Goal: Obtain resource: Obtain resource

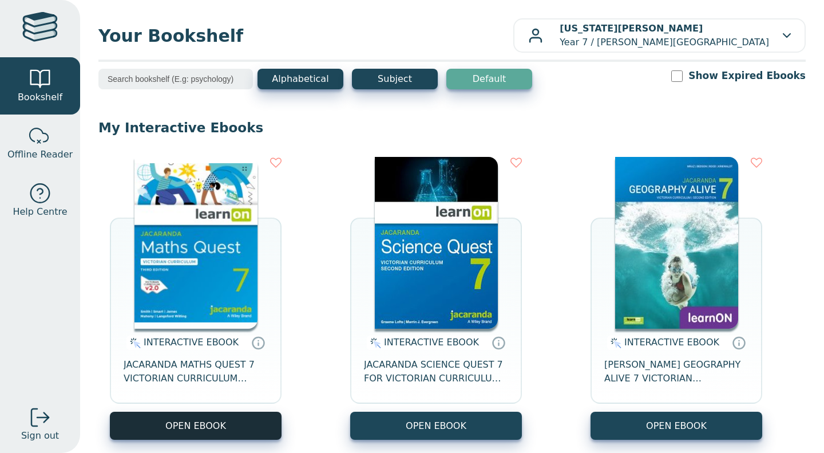
click at [217, 437] on button "OPEN EBOOK" at bounding box center [196, 426] width 172 height 28
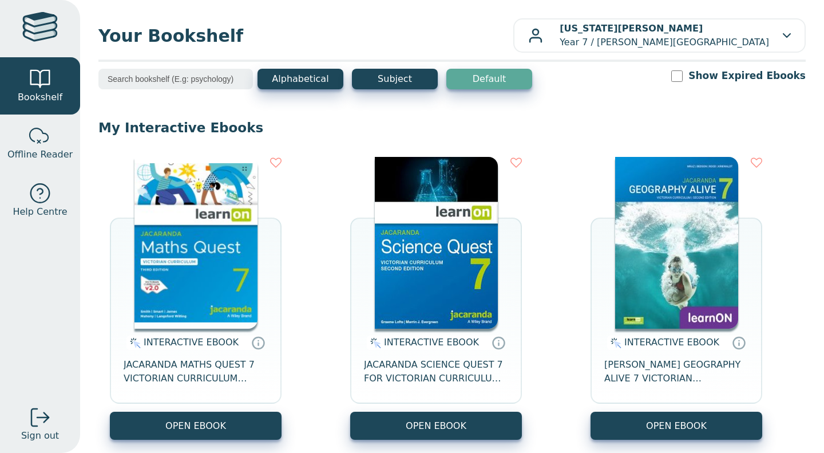
click at [683, 78] on input "Show Expired Ebooks" at bounding box center [676, 75] width 11 height 11
click at [683, 79] on input "Show Expired Ebooks" at bounding box center [676, 75] width 11 height 11
checkbox input "false"
click at [472, 405] on div "INTERACTIVE EBOOK JACARANDA SCIENCE QUEST 7 FOR VICTORIAN CURRICULUM LEARNON 2E…" at bounding box center [436, 370] width 172 height 83
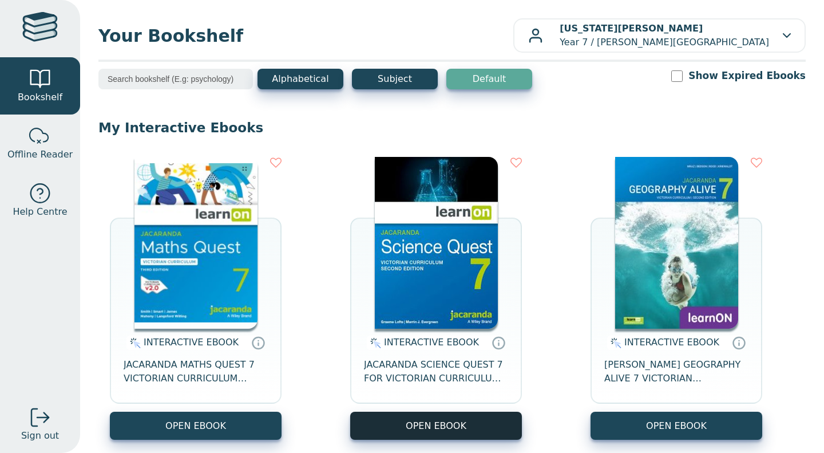
click at [466, 420] on button "OPEN EBOOK" at bounding box center [436, 426] width 172 height 28
